Goal: Entertainment & Leisure: Consume media (video, audio)

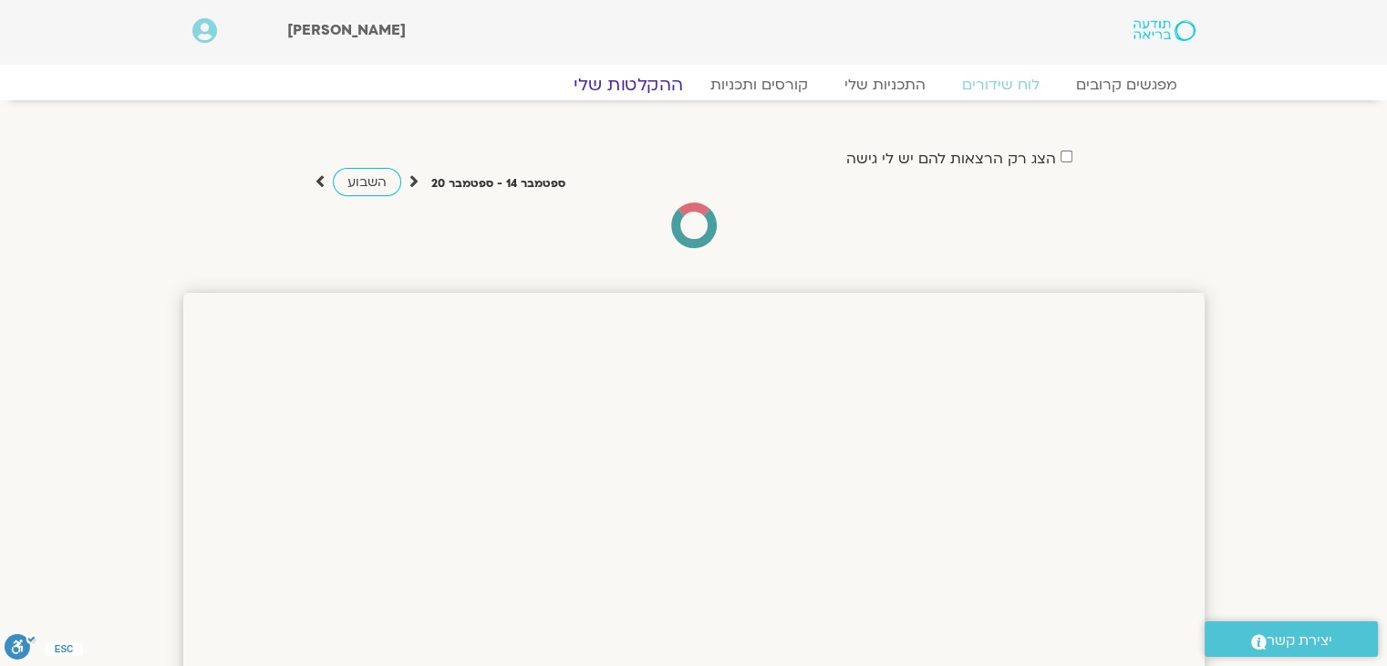
click at [646, 79] on link "ההקלטות שלי" at bounding box center [628, 85] width 153 height 22
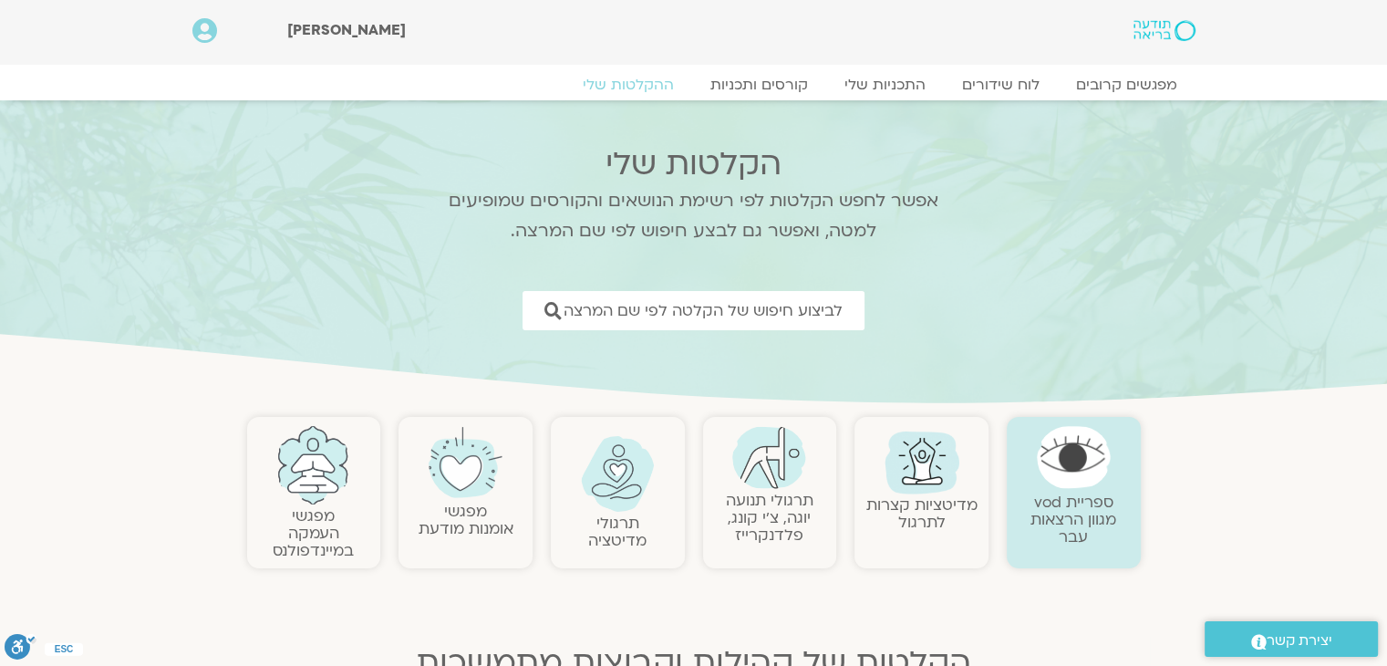
click at [773, 502] on link "תרגולי תנועה יוגה, צ׳י קונג, פלדנקרייז" at bounding box center [770, 518] width 88 height 56
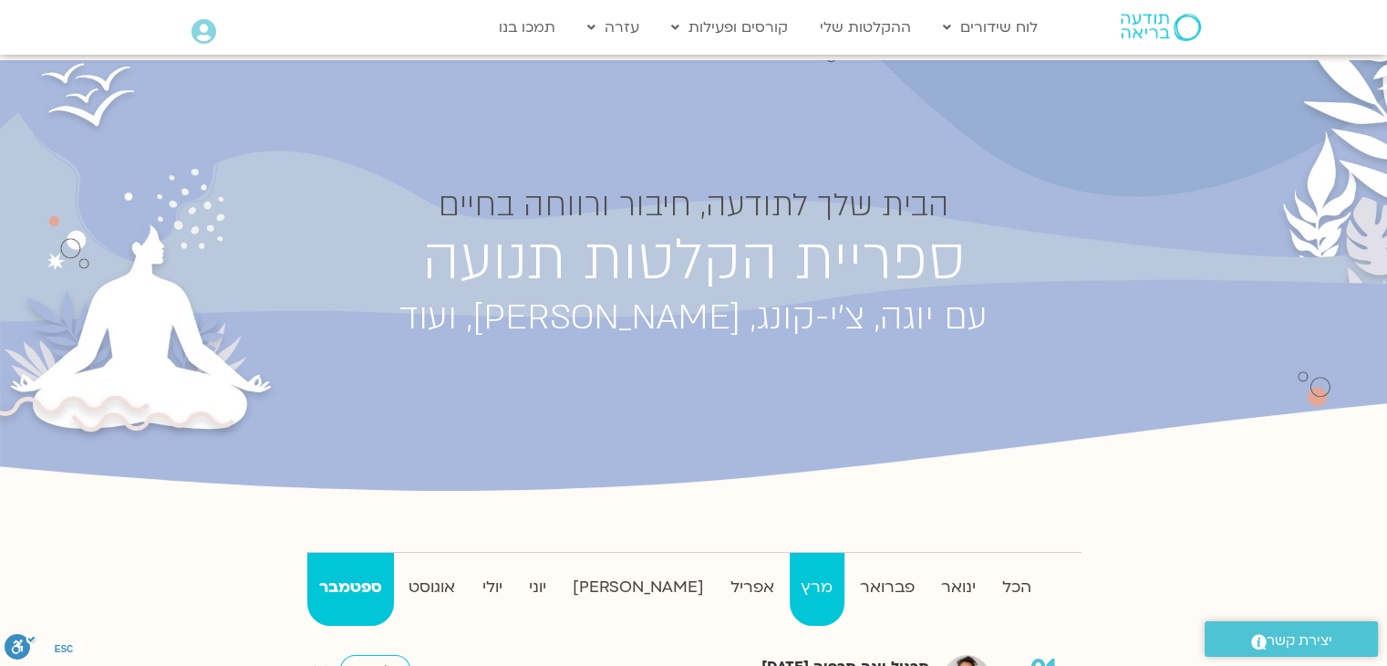
click at [790, 585] on strong "מרץ" at bounding box center [817, 587] width 55 height 27
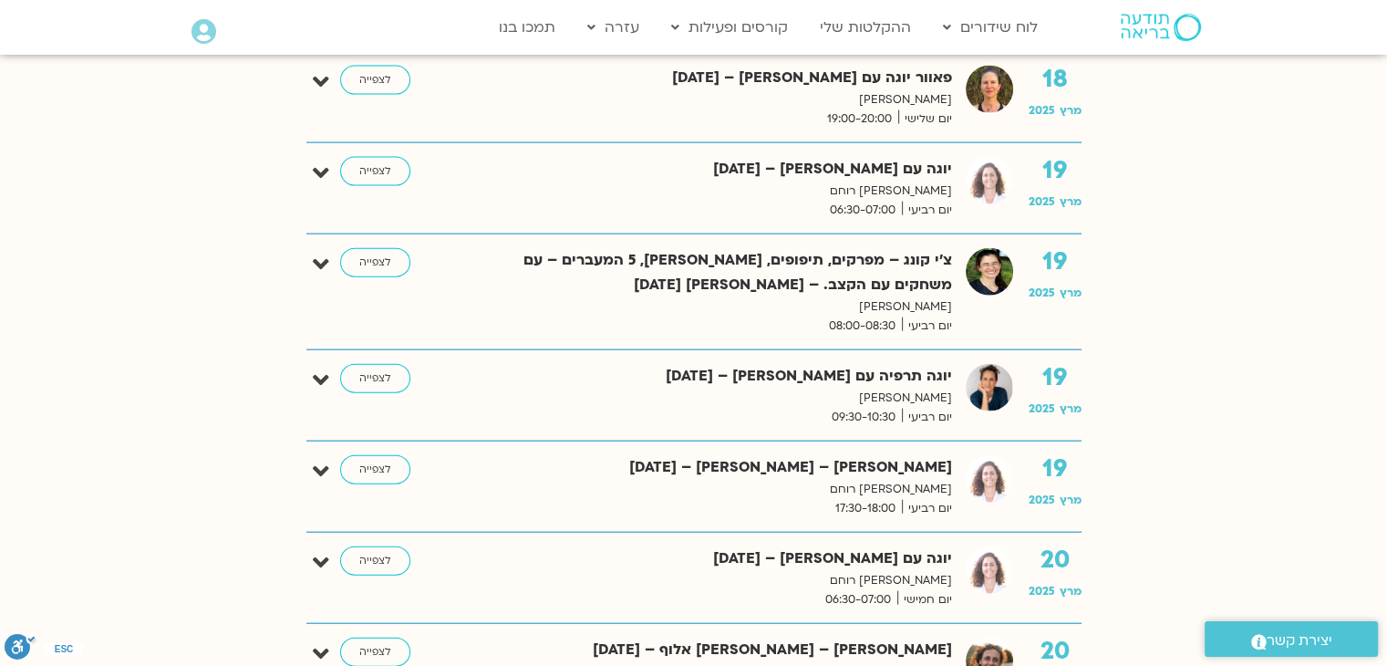
scroll to position [4195, 0]
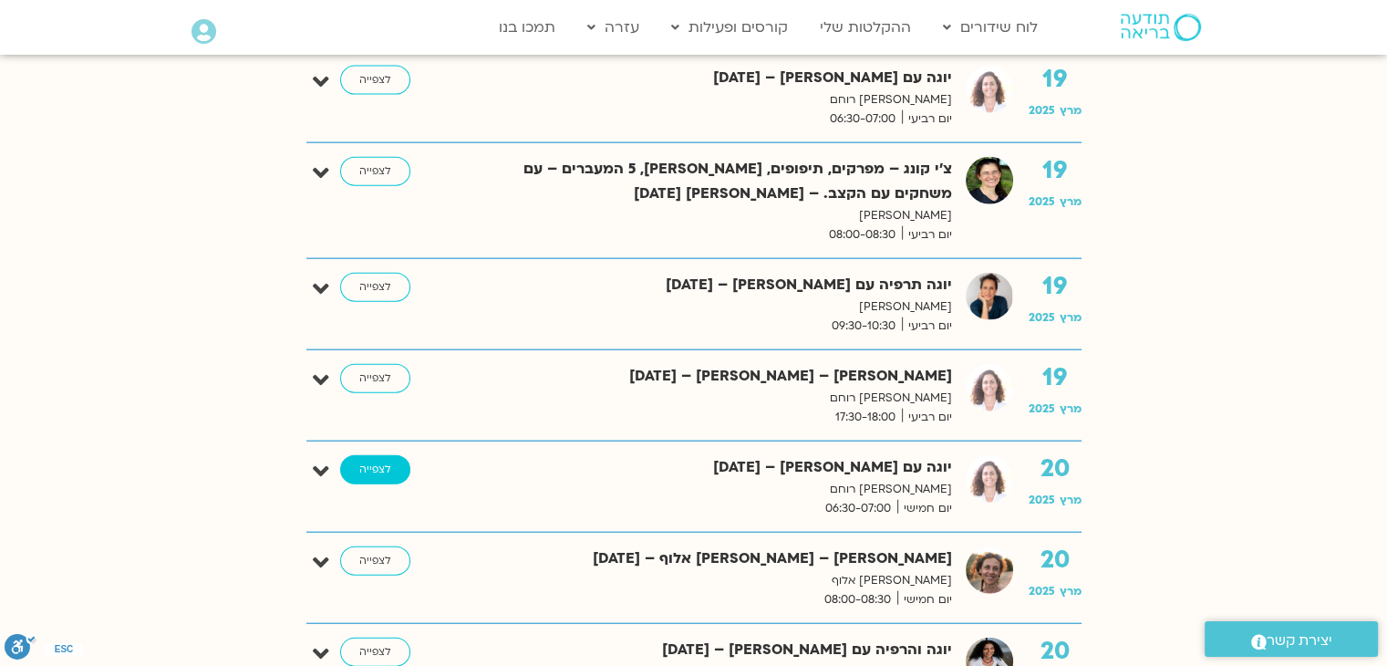
click at [377, 455] on link "לצפייה" at bounding box center [375, 469] width 70 height 29
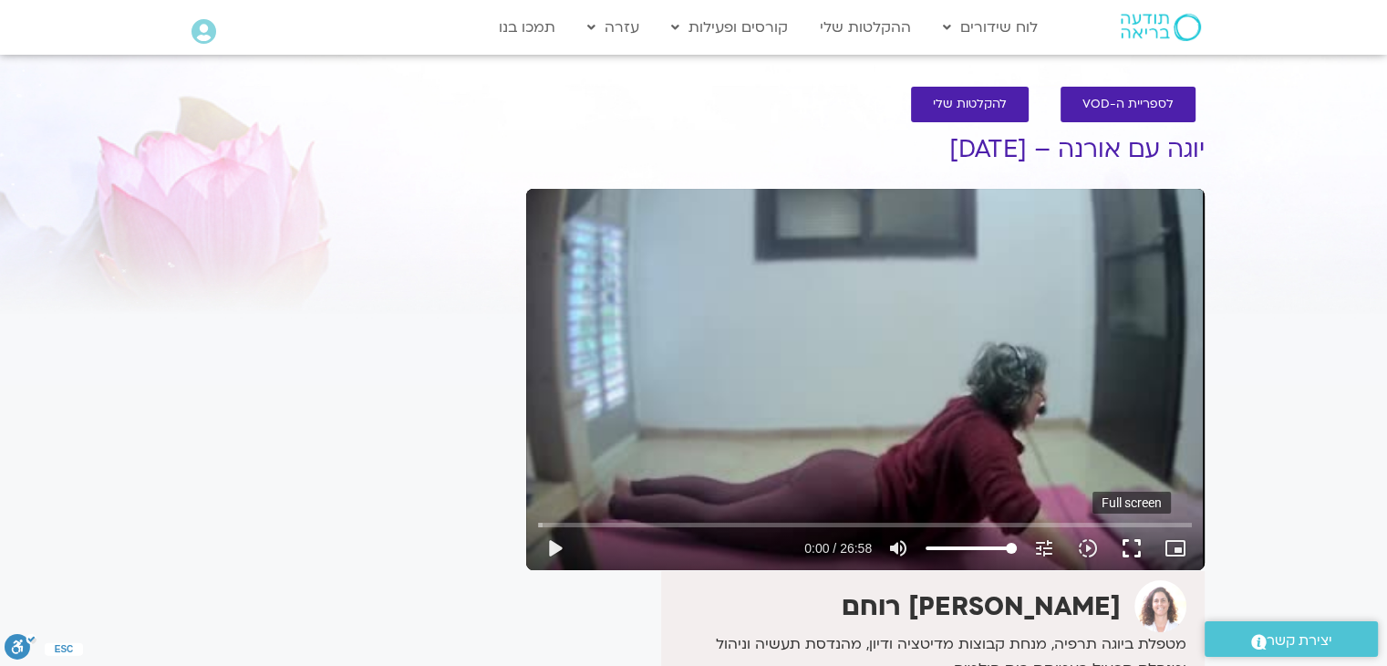
click at [1133, 546] on button "fullscreen" at bounding box center [1132, 548] width 44 height 44
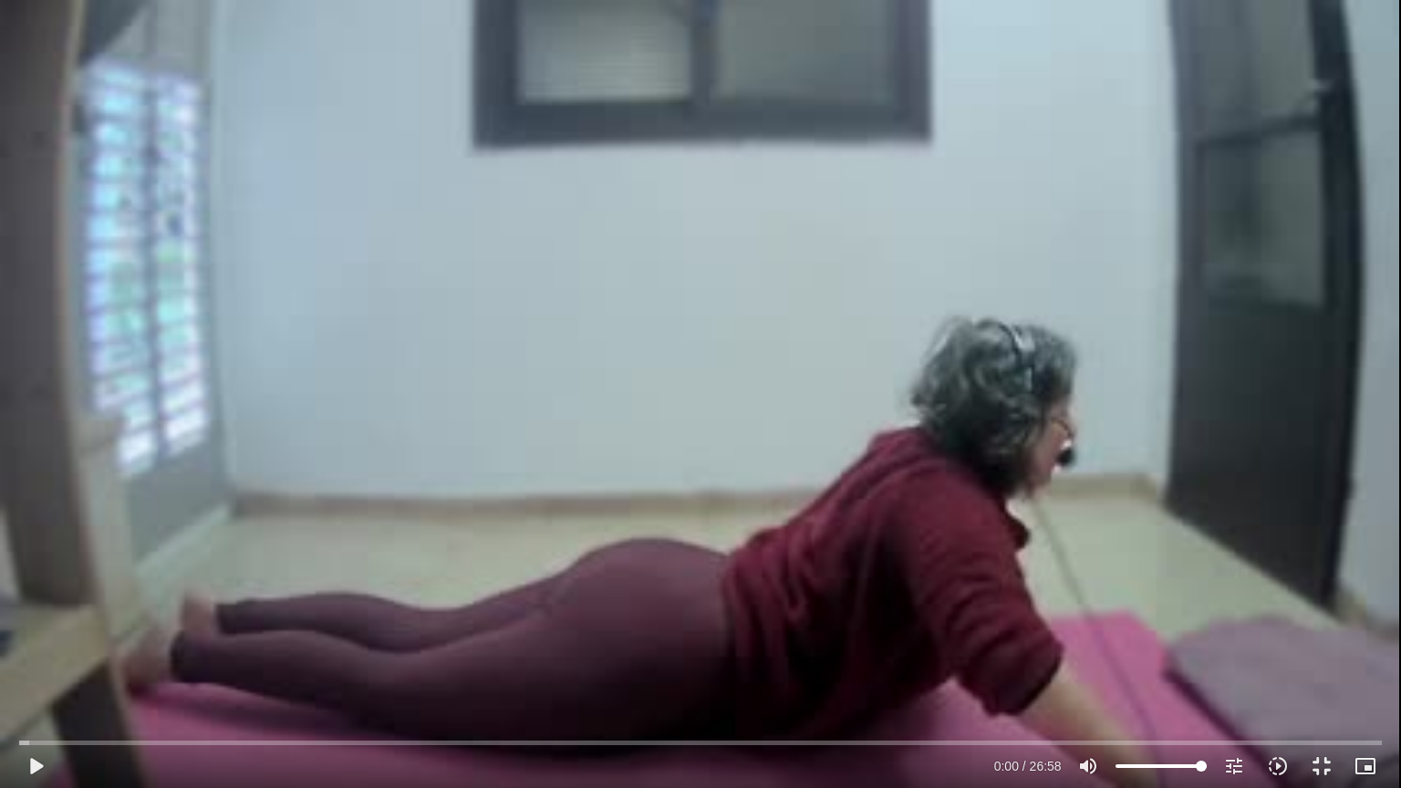
click at [545, 47] on div "Skip Ad 13:42 play_arrow 0:00 / 26:58 volume_up Mute tune Resolution Auto 240p …" at bounding box center [700, 394] width 1401 height 788
click at [545, 47] on div "Skip Ad 13:42 pause 0:00 / 26:58 volume_up Mute tune Resolution Auto 240p slow_…" at bounding box center [700, 394] width 1401 height 788
drag, startPoint x: 427, startPoint y: 88, endPoint x: 421, endPoint y: 101, distance: 13.9
click at [425, 92] on div "Skip Ad 13:42 play_arrow 0:00 / 26:58 volume_up Mute tune Resolution Auto 240p …" at bounding box center [700, 394] width 1401 height 788
click at [467, 190] on div "Skip Ad 13:42 pause 0:00 / 26:58 volume_up Mute tune Resolution Auto 240p slow_…" at bounding box center [700, 394] width 1401 height 788
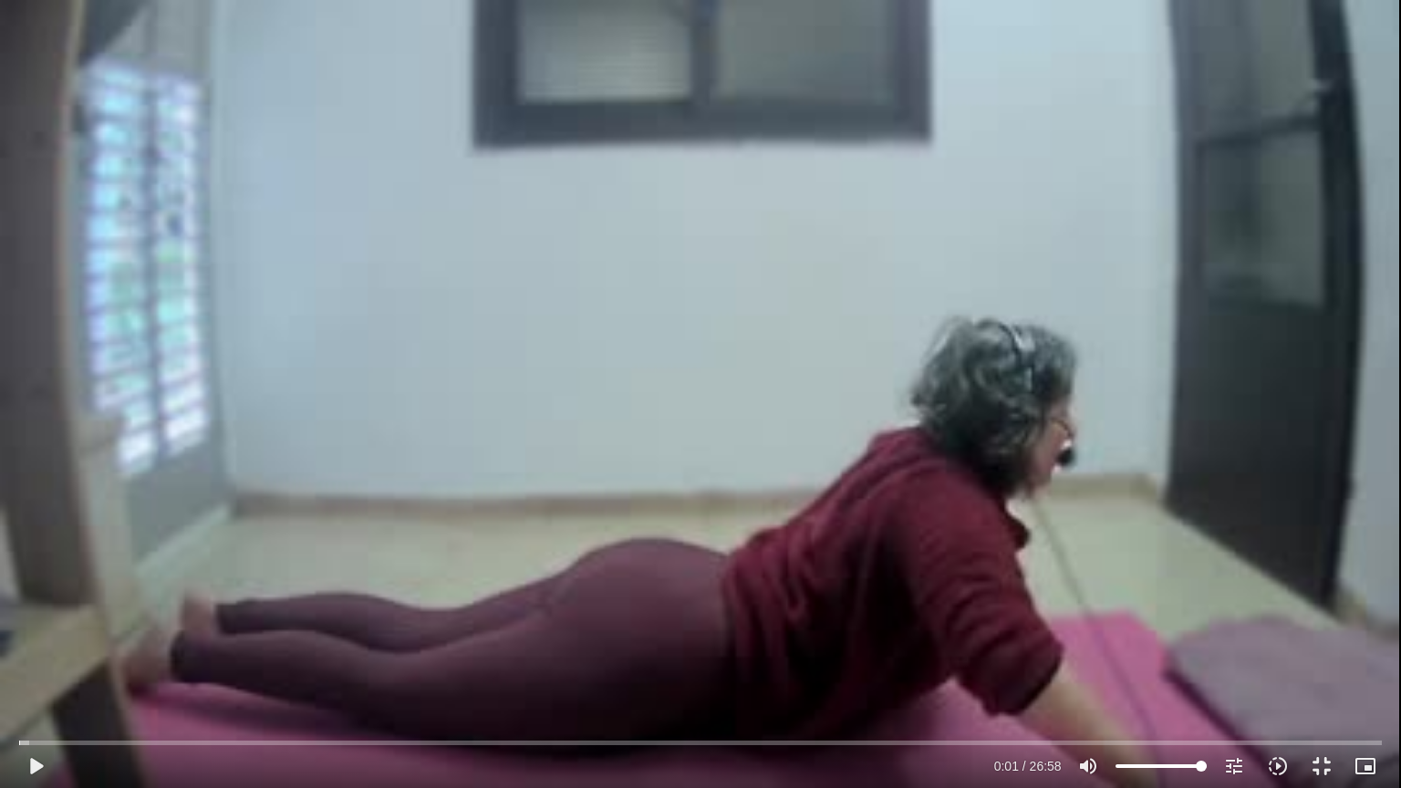
click at [517, 54] on div "Skip Ad 13:42 play_arrow 0:01 / 26:58 volume_up Mute tune Resolution Auto 240p …" at bounding box center [700, 394] width 1401 height 788
click at [37, 665] on button "pause" at bounding box center [36, 766] width 44 height 44
click at [1326, 65] on div "Skip Ad 23:48 play_arrow 0:05 / 26:58 volume_up Mute tune Resolution Auto 240p …" at bounding box center [700, 394] width 1401 height 788
drag, startPoint x: 578, startPoint y: 34, endPoint x: 517, endPoint y: 67, distance: 69.4
click at [576, 36] on div "Skip Ad 23:48 pause 0:07 / 26:58 volume_up Mute tune Resolution Auto 240p slow_…" at bounding box center [700, 394] width 1401 height 788
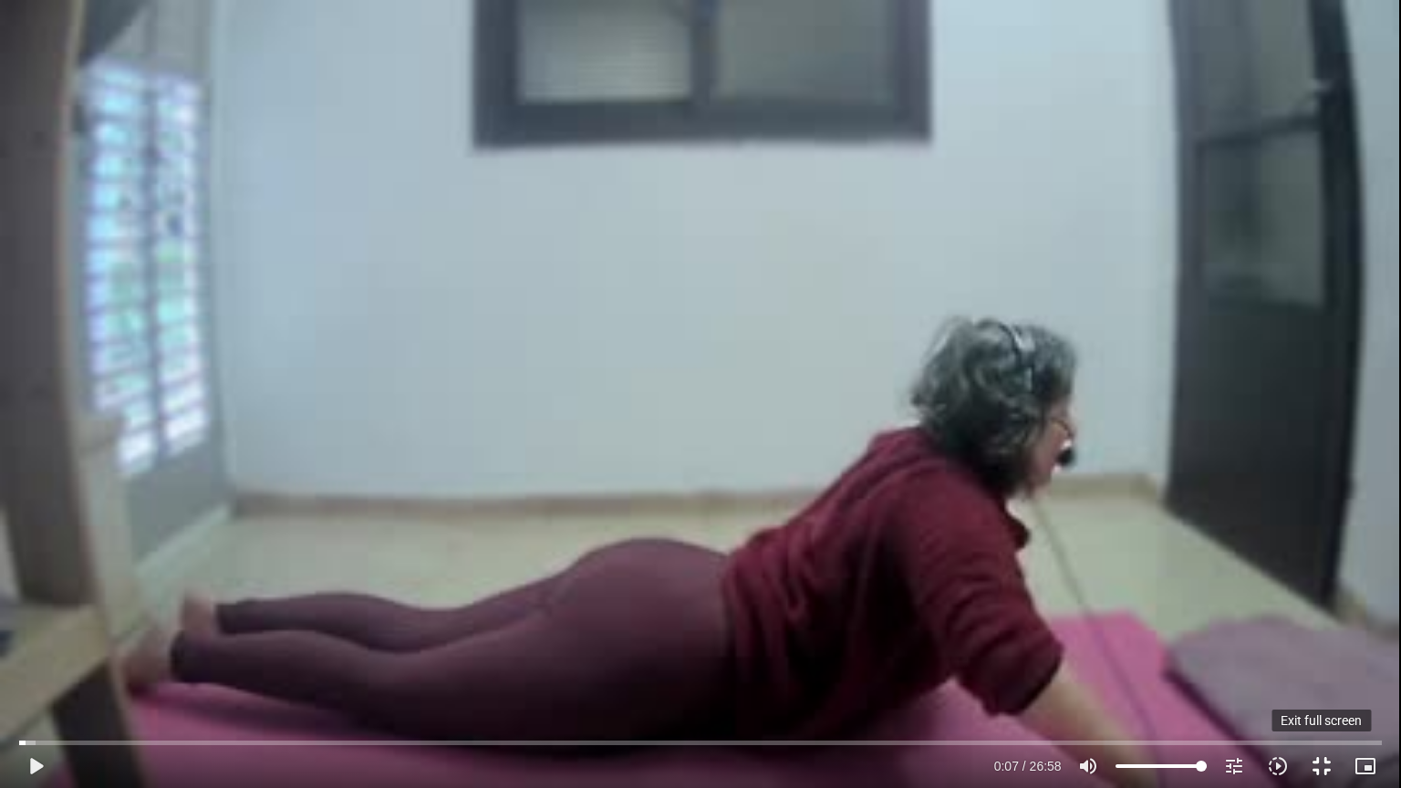
click at [1320, 665] on button "fullscreen_exit" at bounding box center [1321, 766] width 44 height 44
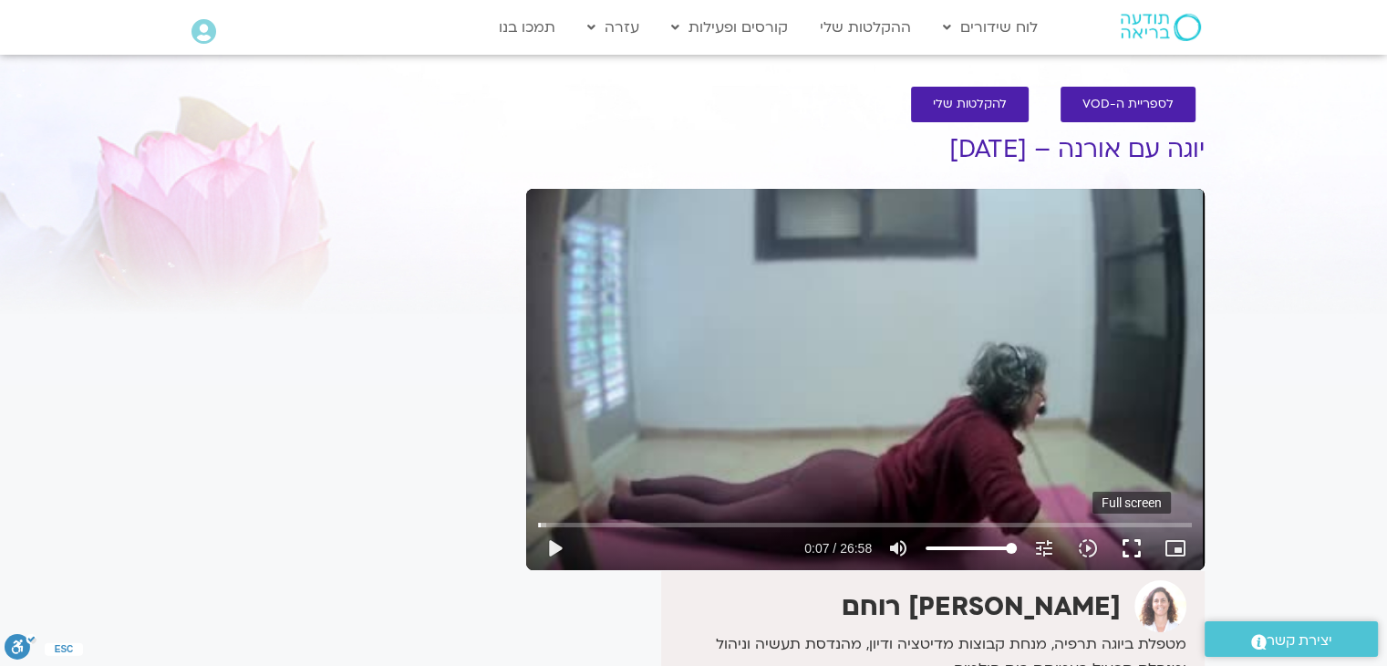
click at [1129, 547] on button "fullscreen" at bounding box center [1132, 548] width 44 height 44
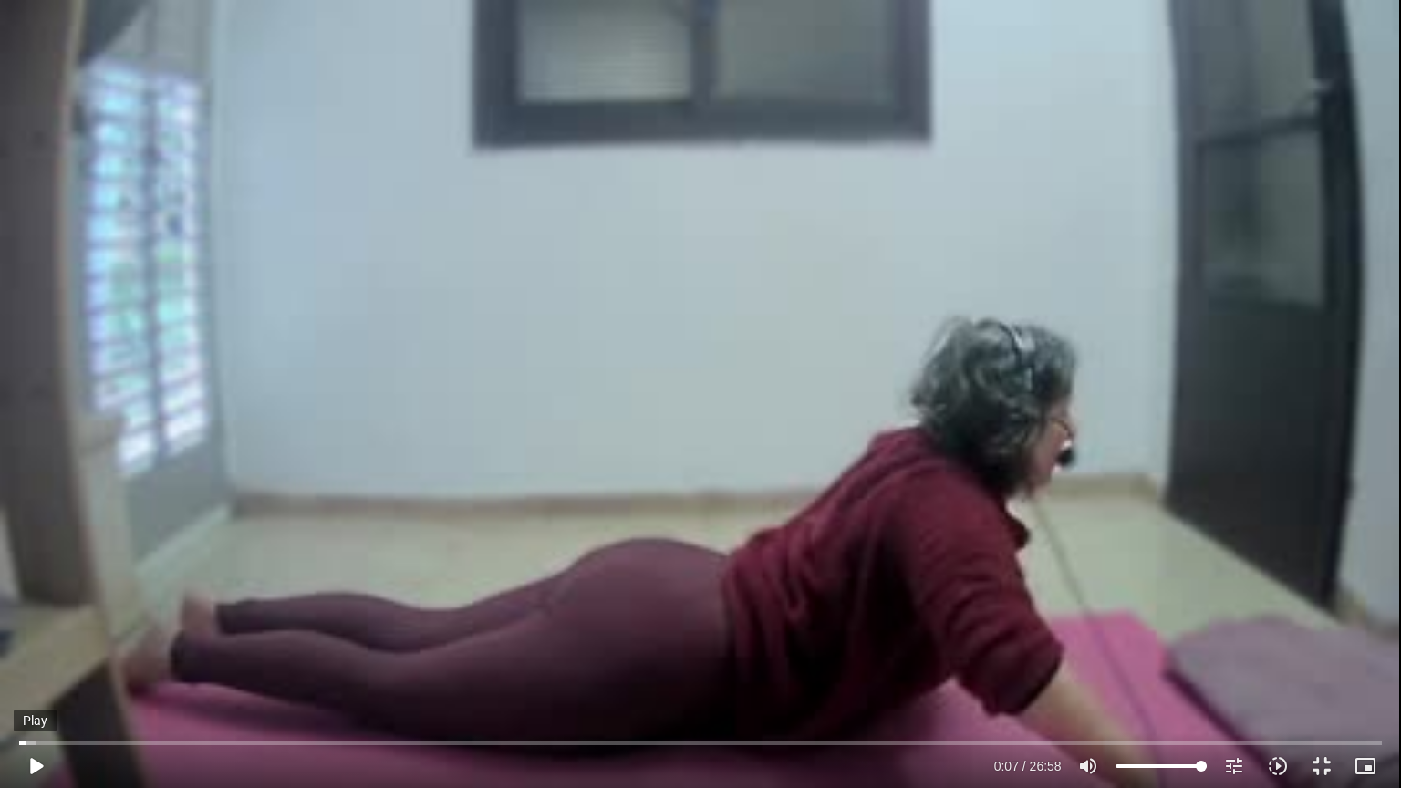
click at [31, 665] on button "play_arrow" at bounding box center [36, 766] width 44 height 44
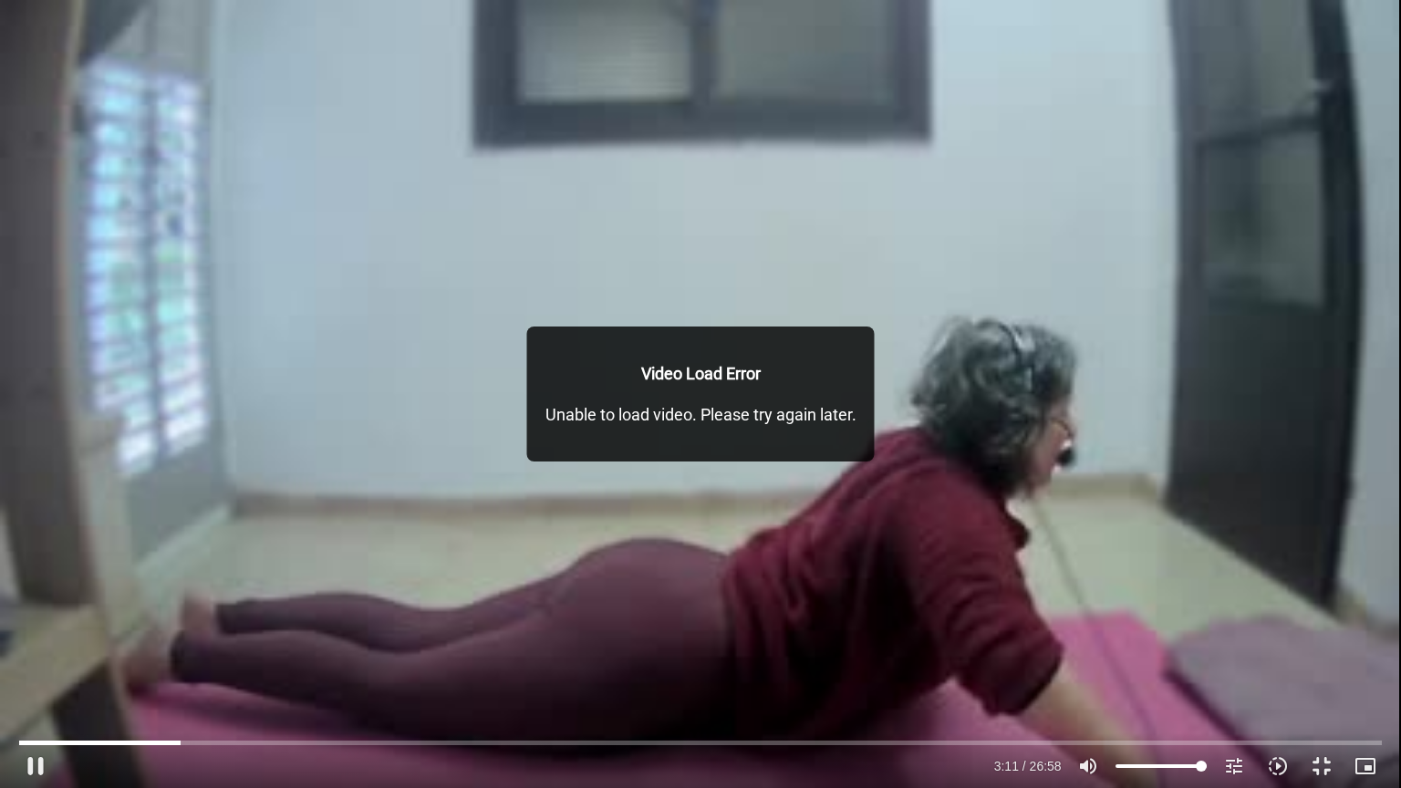
click at [543, 328] on div "Video Load Error Unable to load video. Please try again later." at bounding box center [700, 393] width 347 height 135
click at [484, 346] on div "Skip Ad 0:14 pause 3:11 / 26:58 volume_up Mute tune Resolution Auto 240p slow_m…" at bounding box center [700, 394] width 1401 height 788
type input "191.938677"
drag, startPoint x: 854, startPoint y: 499, endPoint x: 702, endPoint y: 491, distance: 151.6
click at [824, 499] on div "Skip Ad 0:14 play_arrow 3:11 / 26:58 volume_up Mute tune Resolution Auto 240p s…" at bounding box center [700, 394] width 1401 height 788
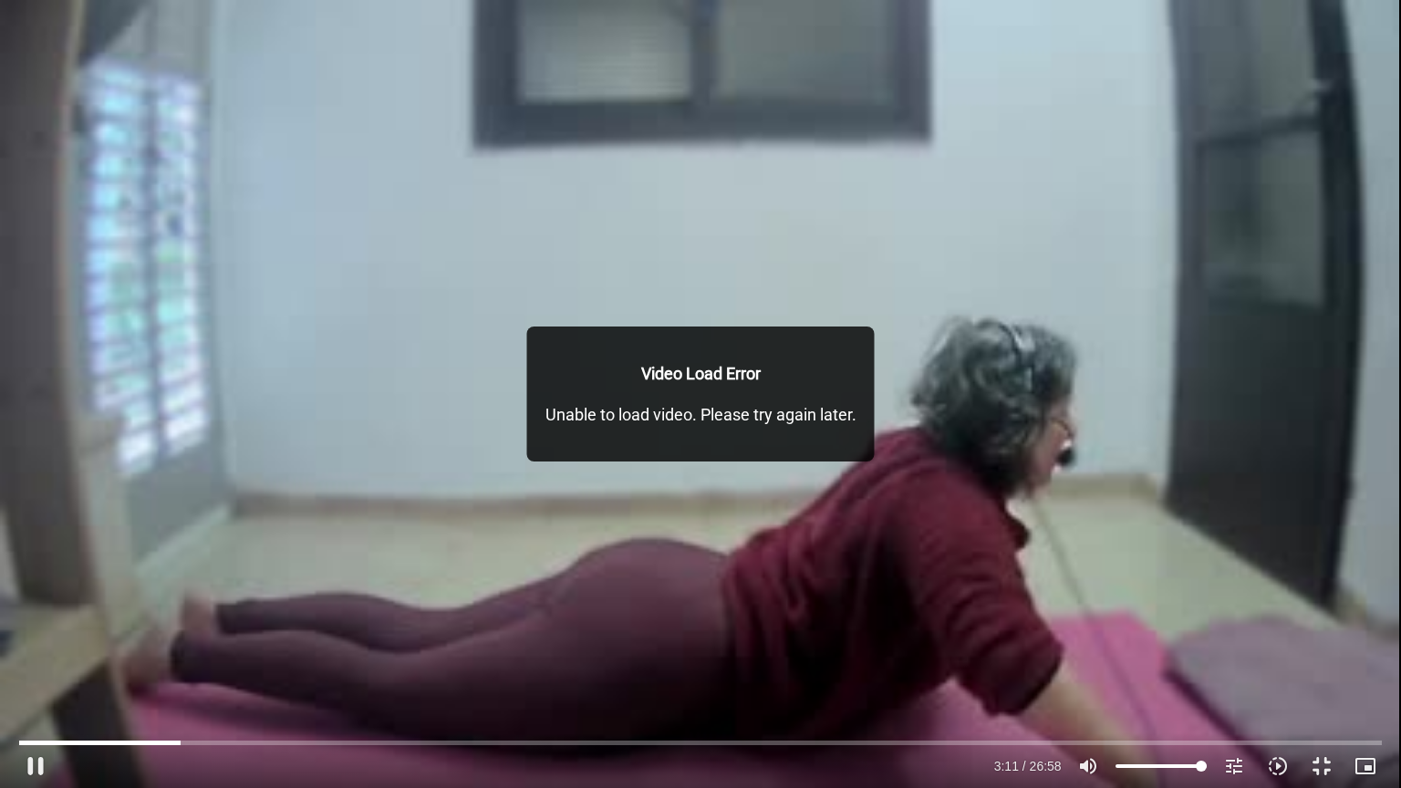
drag, startPoint x: 464, startPoint y: 415, endPoint x: 466, endPoint y: 405, distance: 10.2
click at [466, 405] on div "Skip Ad 0:14 pause 3:11 / 26:58 volume_up Mute tune Resolution Auto 240p slow_m…" at bounding box center [700, 394] width 1401 height 788
click at [593, 314] on div "Skip Ad 0:14 play_arrow 3:11 / 26:58 volume_up Mute tune Resolution Auto 240p s…" at bounding box center [700, 394] width 1401 height 788
click at [717, 418] on p "Unable to load video. Please try again later." at bounding box center [700, 414] width 311 height 25
click at [557, 274] on div "Skip Ad 0:14 pause 3:11 / 26:58 volume_up Mute tune Resolution Auto 240p slow_m…" at bounding box center [700, 394] width 1401 height 788
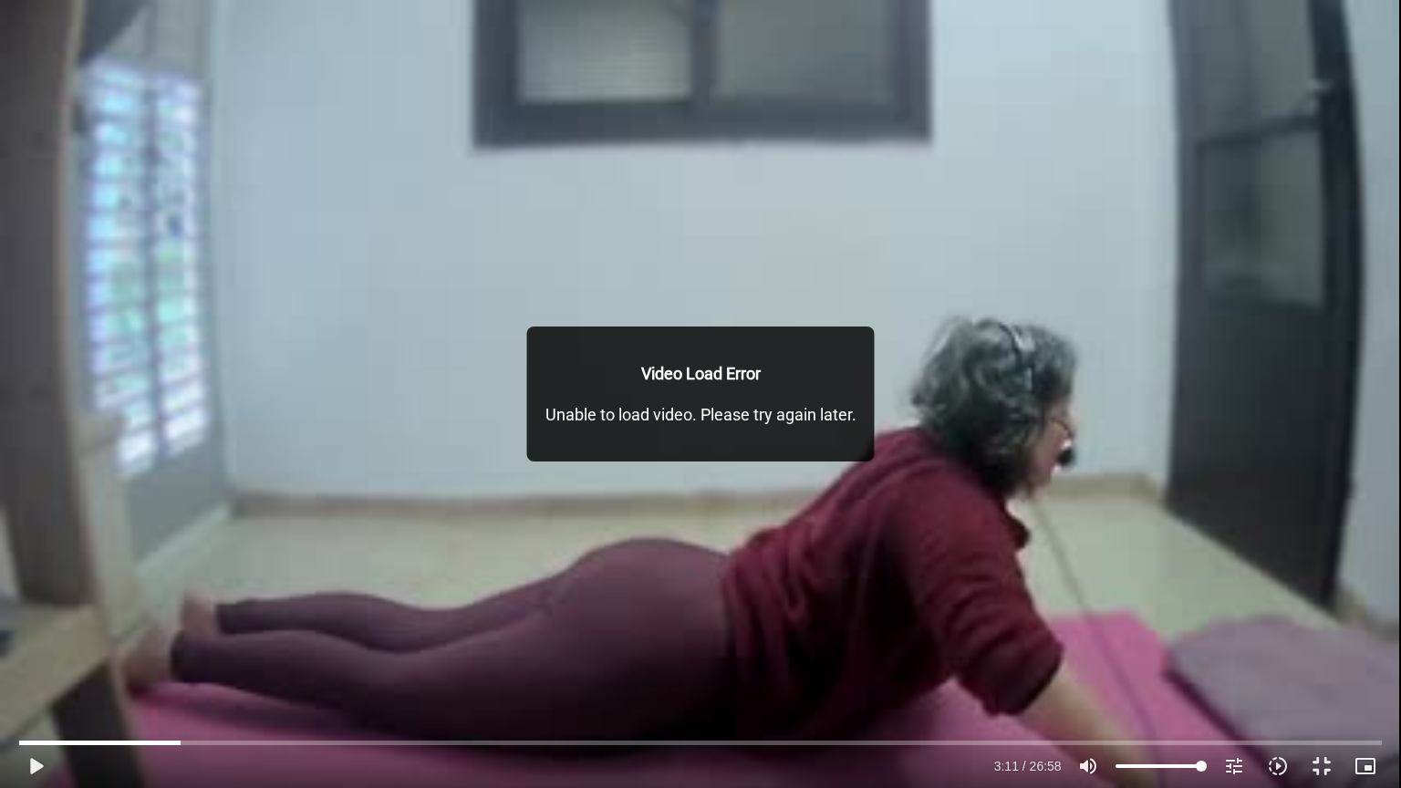
click at [265, 505] on div "Skip Ad 0:58 play_arrow 3:11 / 26:58 volume_up Mute tune Resolution Auto 240p s…" at bounding box center [700, 394] width 1401 height 788
click at [36, 665] on button "pause" at bounding box center [36, 766] width 44 height 44
click at [1189, 194] on div "Skip Ad 0:58 play_arrow 3:11 / 26:58 volume_up Mute tune Resolution Auto 240p s…" at bounding box center [700, 394] width 1401 height 788
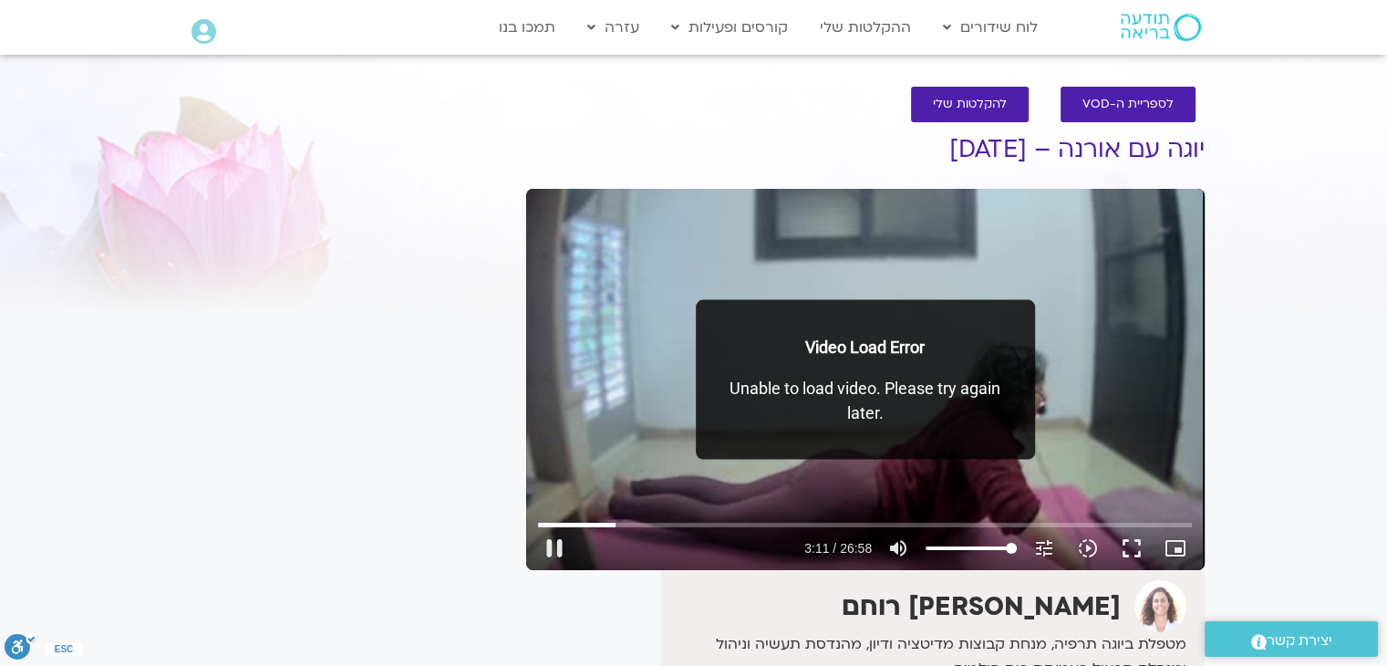
click at [1113, 362] on div "Skip Ad 0:58 pause 3:11 / 26:58 volume_up Mute tune Resolution Auto 240p slow_m…" at bounding box center [865, 379] width 678 height 381
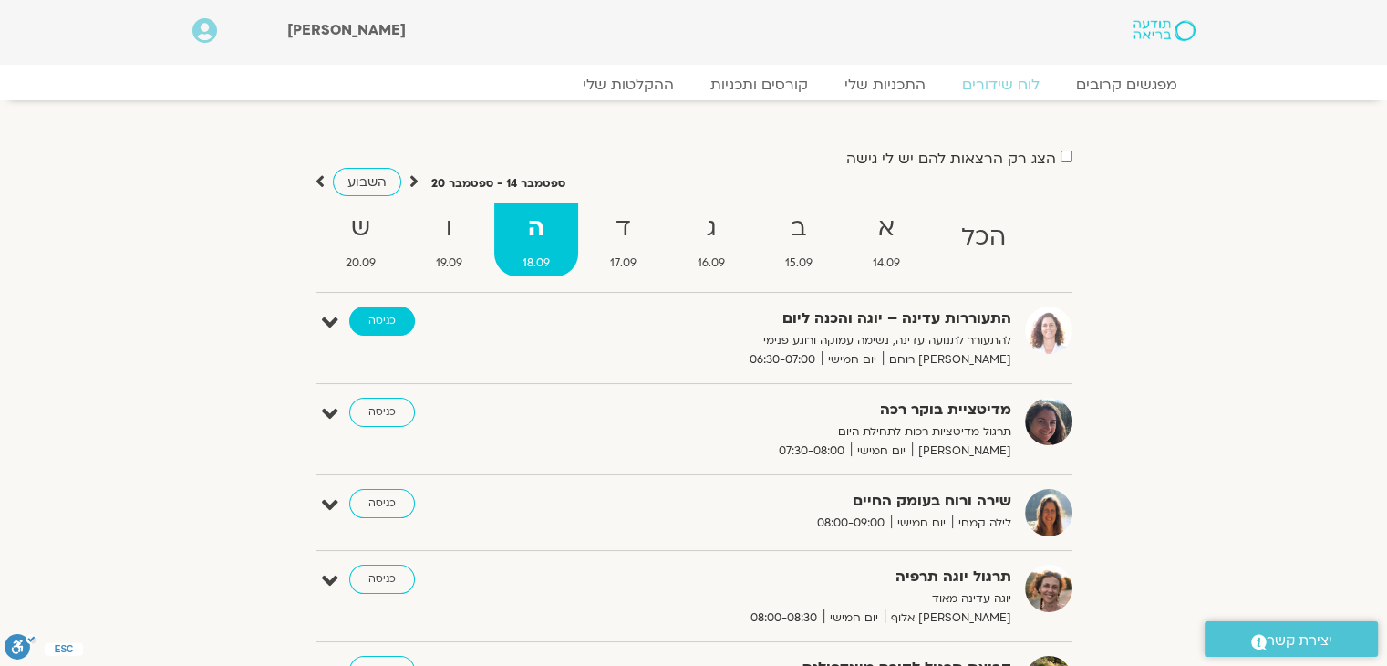
click at [378, 318] on link "כניסה" at bounding box center [382, 320] width 66 height 29
click at [381, 321] on link "כניסה" at bounding box center [382, 320] width 66 height 29
click at [645, 91] on link "ההקלטות שלי" at bounding box center [628, 85] width 153 height 22
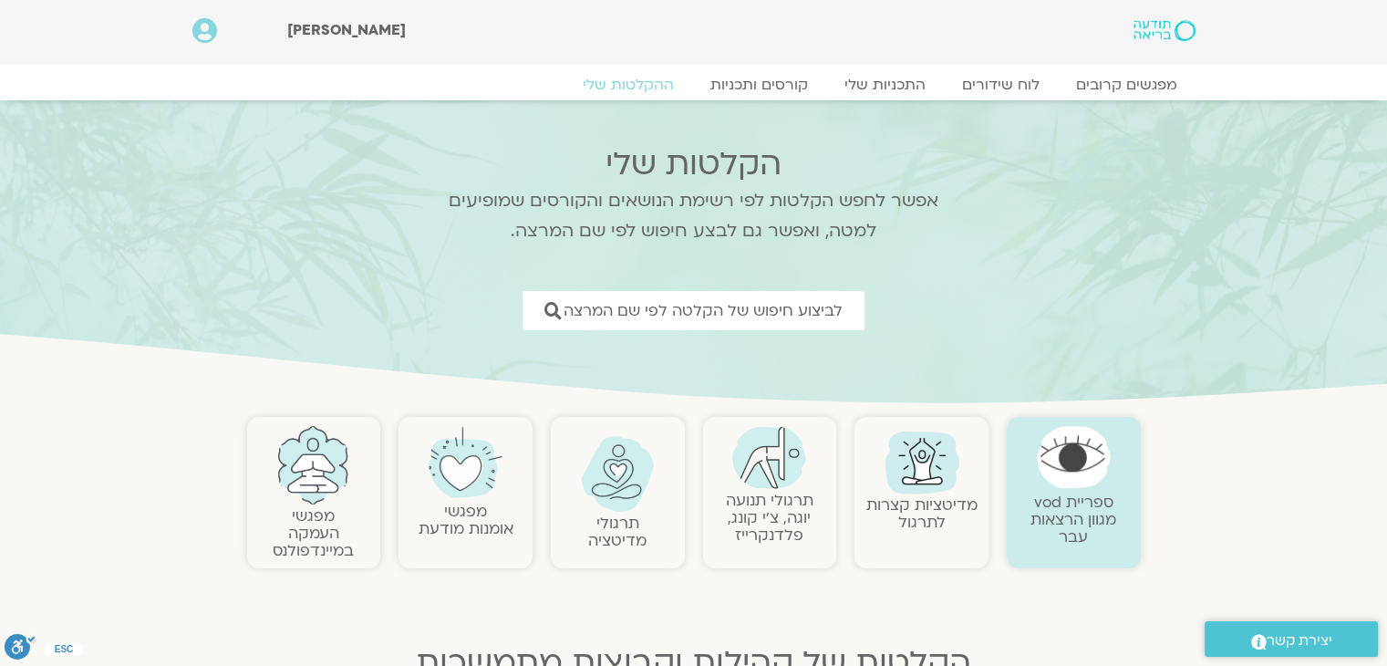
click at [788, 474] on img at bounding box center [769, 457] width 74 height 63
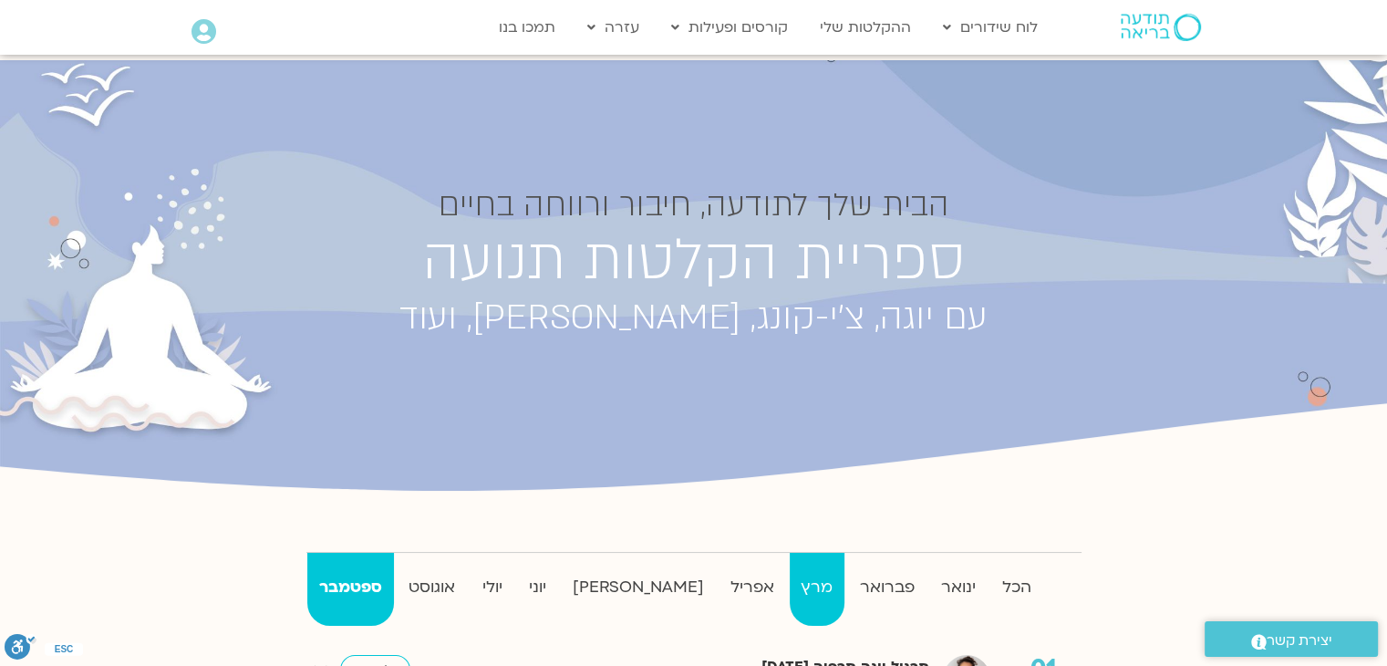
click at [790, 579] on strong "מרץ" at bounding box center [817, 587] width 55 height 27
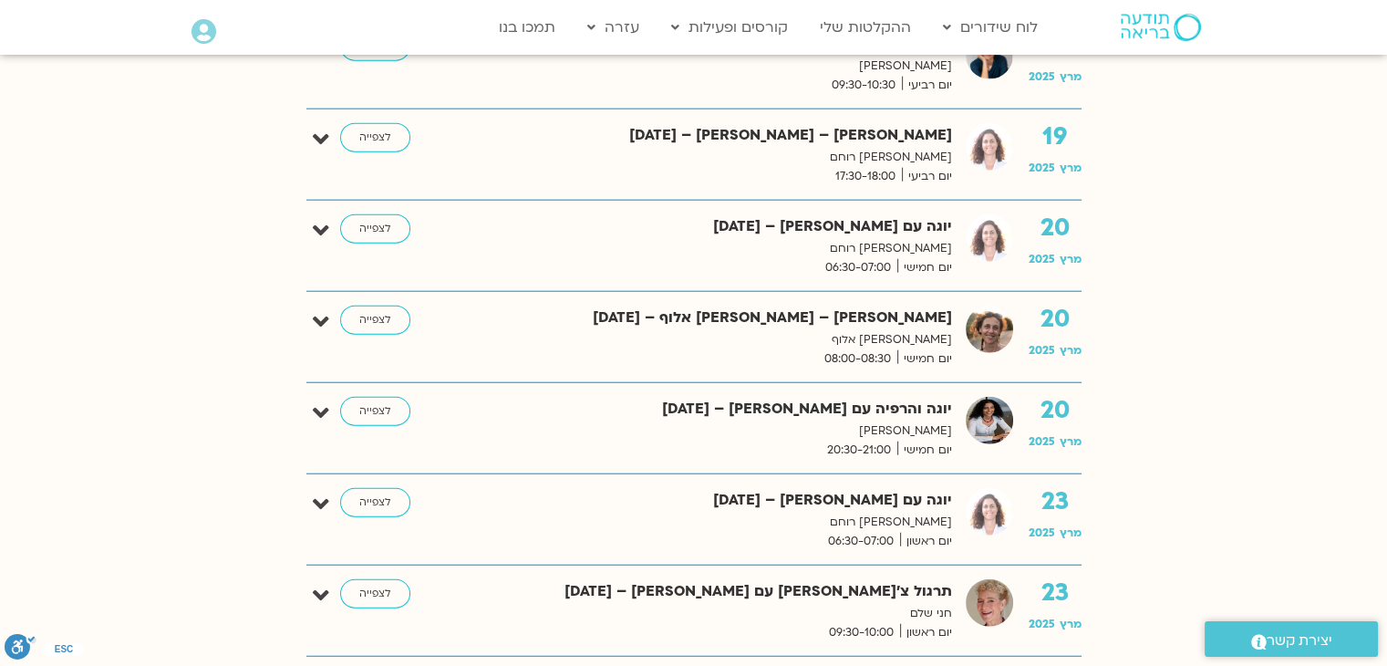
scroll to position [4468, 0]
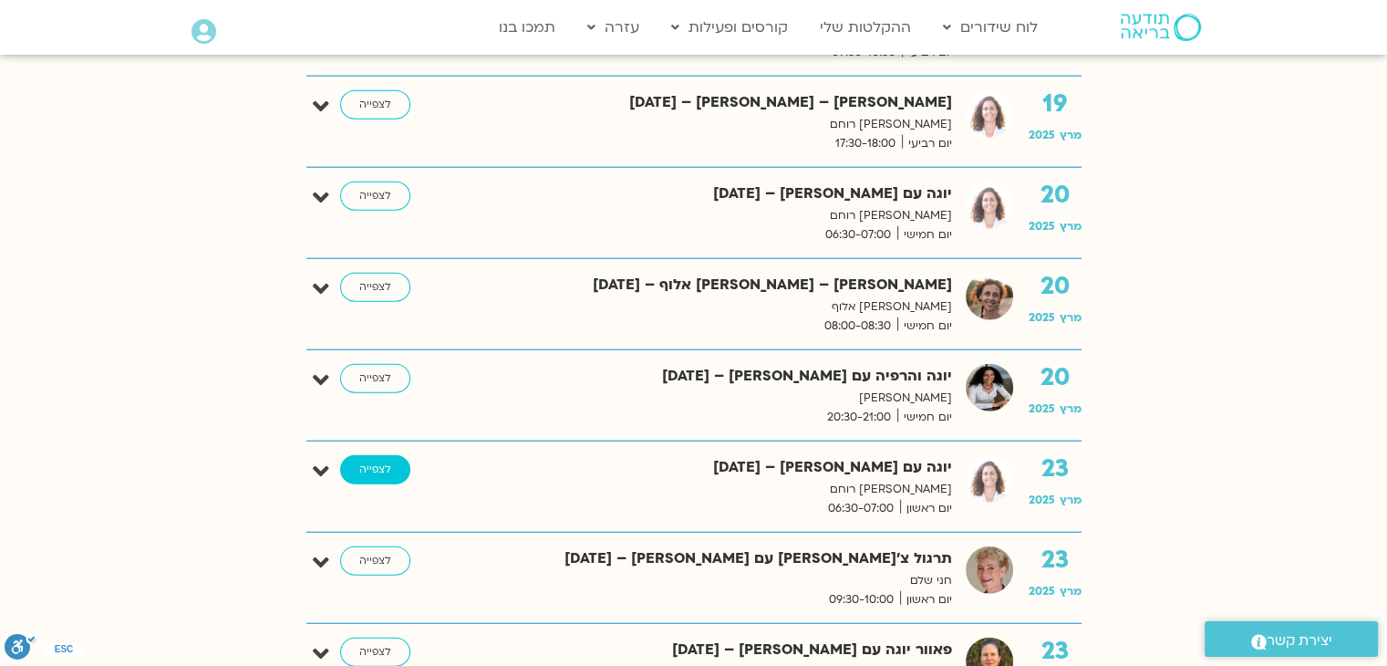
click at [370, 455] on link "לצפייה" at bounding box center [375, 469] width 70 height 29
